Goal: Find specific page/section: Find specific page/section

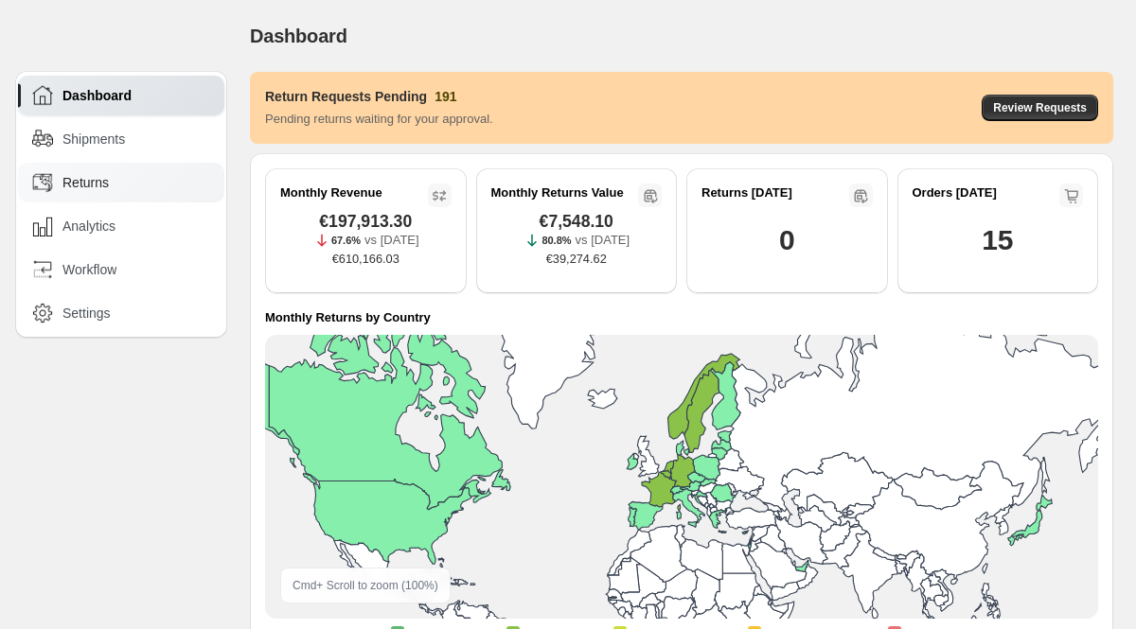
click at [88, 187] on span "Returns" at bounding box center [85, 182] width 46 height 19
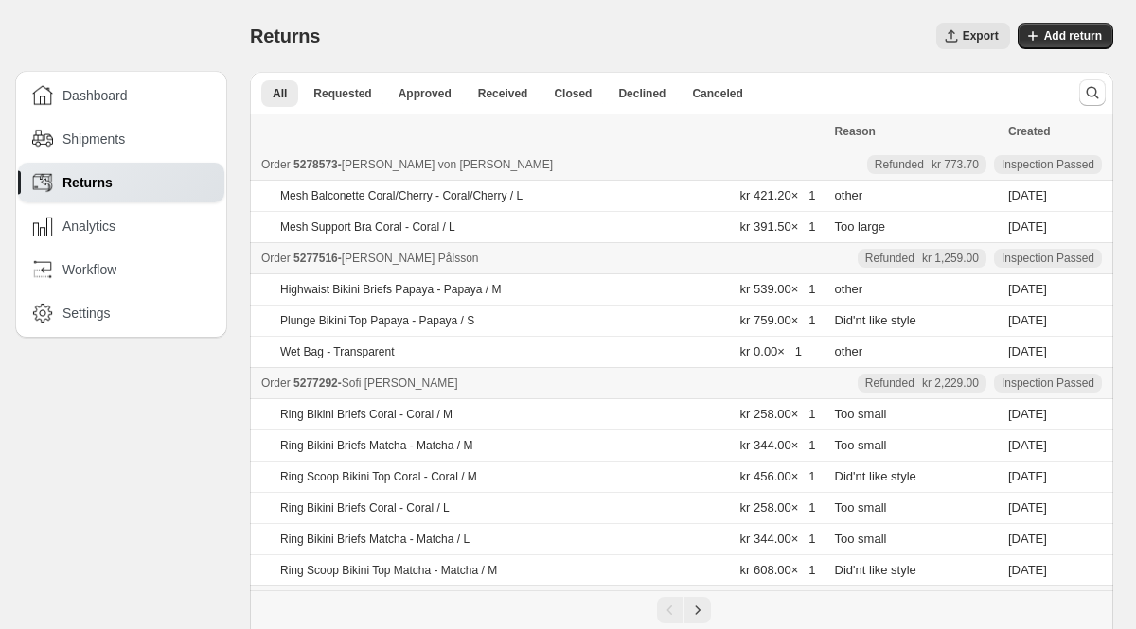
click at [1078, 98] on div at bounding box center [1092, 93] width 42 height 38
click at [1087, 98] on icon "Search and filter results" at bounding box center [1092, 92] width 19 height 19
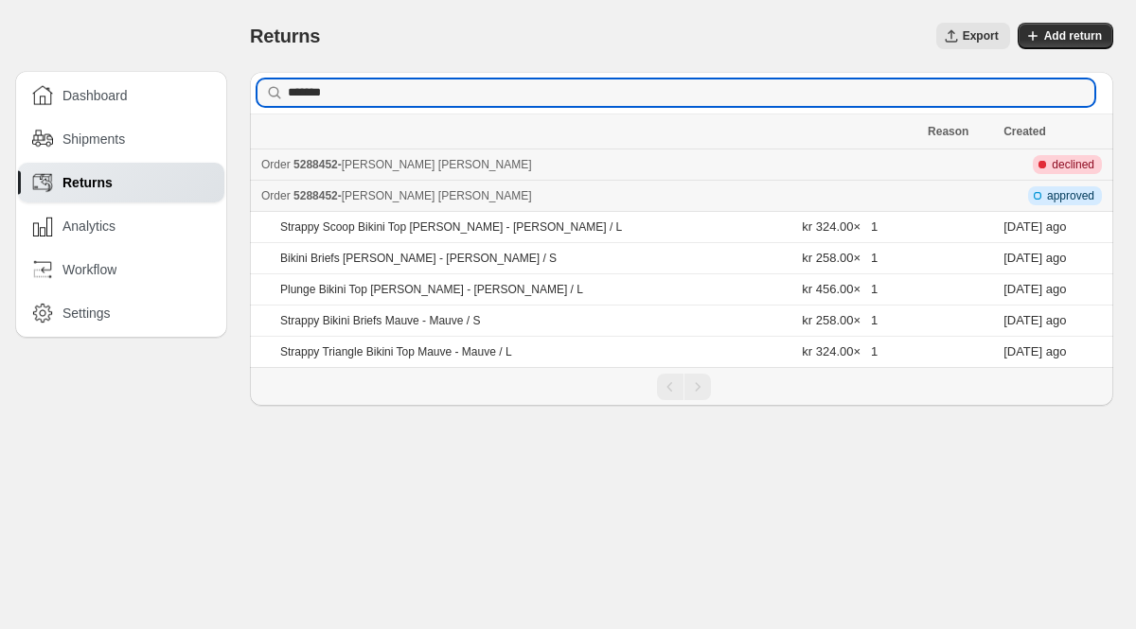
type input "*******"
